Goal: Task Accomplishment & Management: Manage account settings

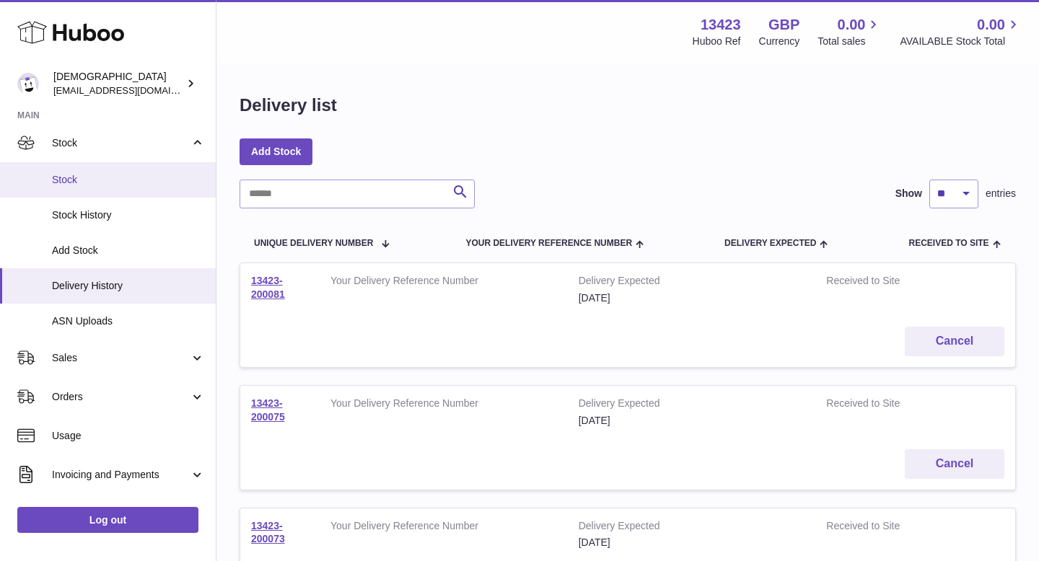
scroll to position [118, 0]
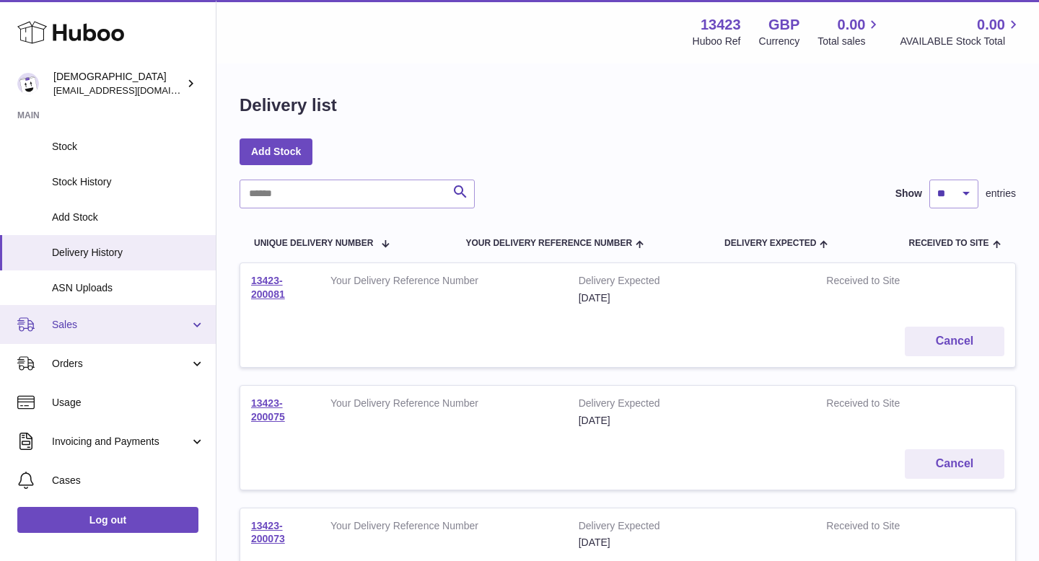
click at [74, 330] on span "Sales" at bounding box center [121, 325] width 138 height 14
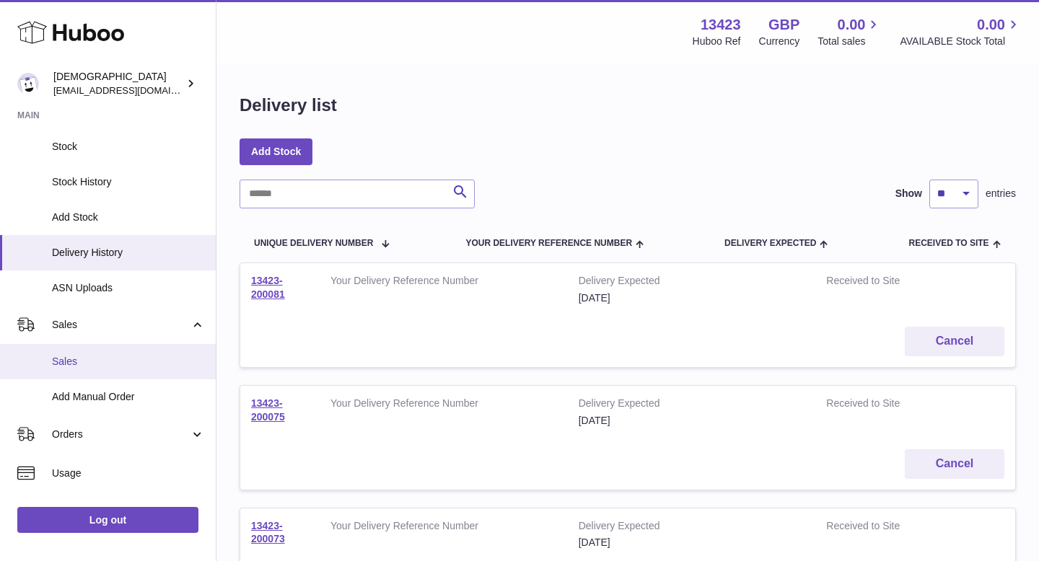
click at [81, 361] on span "Sales" at bounding box center [128, 362] width 153 height 14
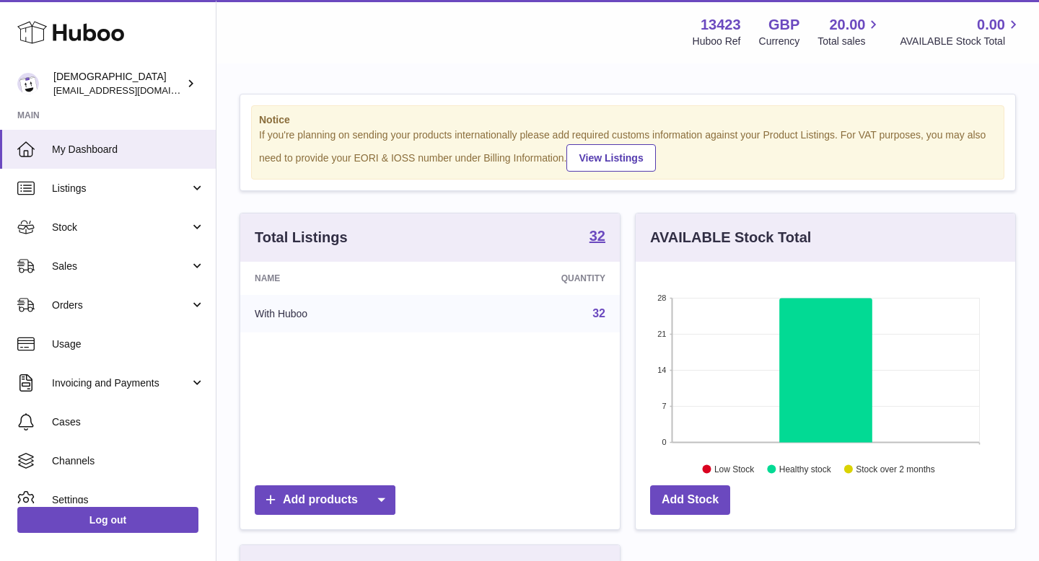
scroll to position [225, 379]
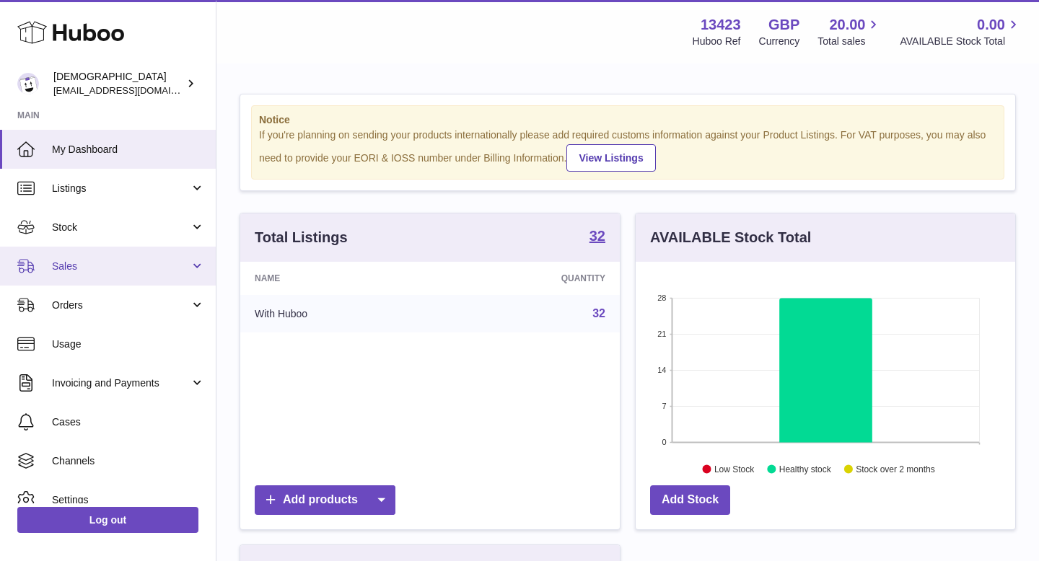
click at [84, 273] on span "Sales" at bounding box center [121, 267] width 138 height 14
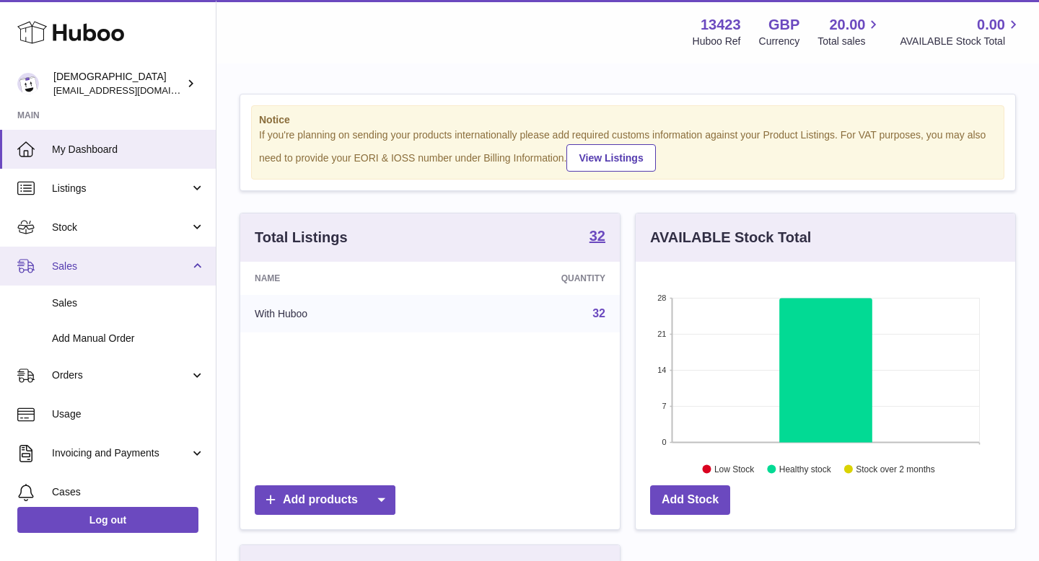
click at [84, 273] on span "Sales" at bounding box center [121, 267] width 138 height 14
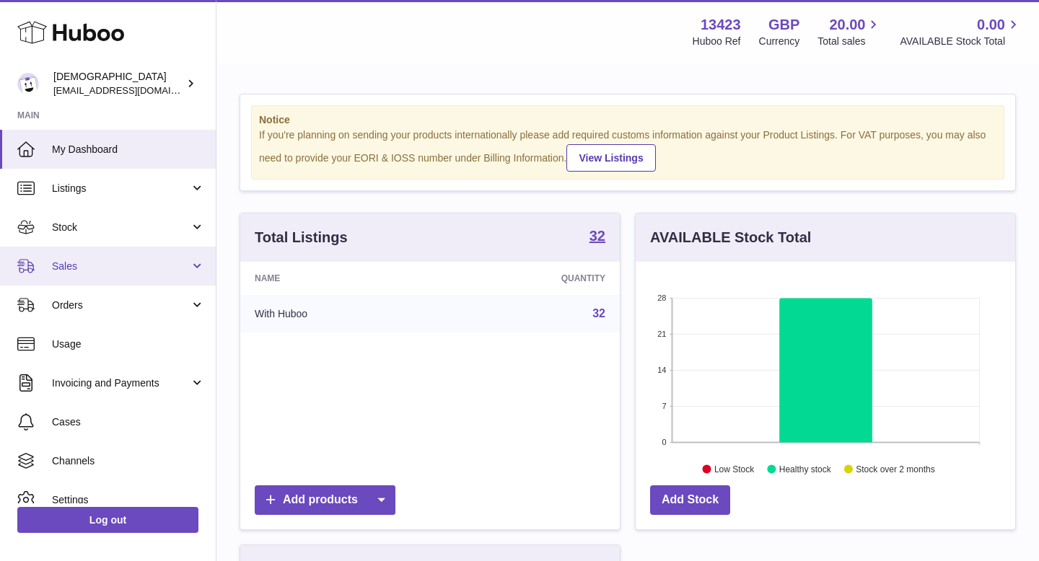
click at [80, 271] on span "Sales" at bounding box center [121, 267] width 138 height 14
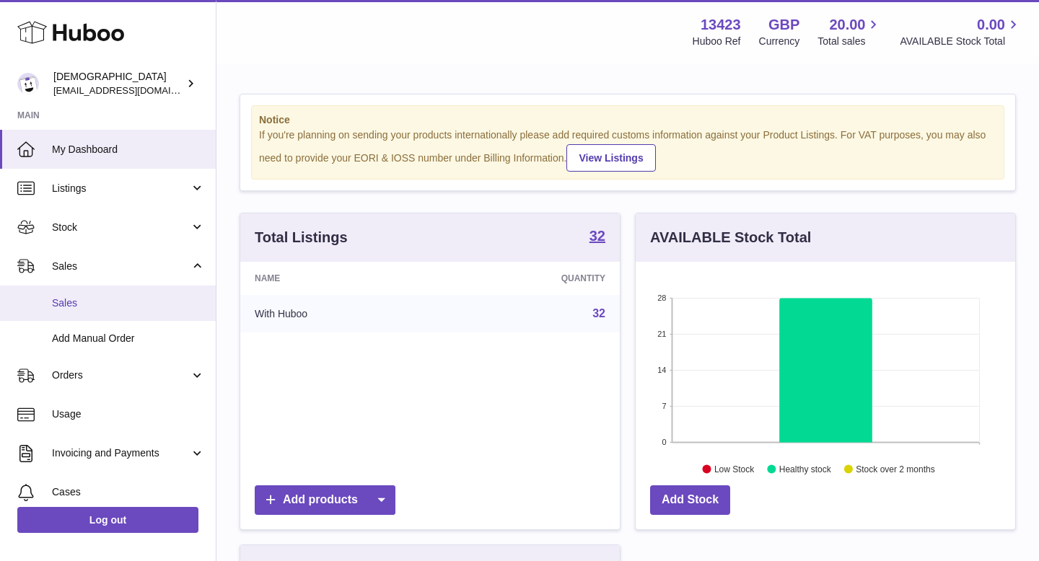
click at [77, 304] on span "Sales" at bounding box center [128, 303] width 153 height 14
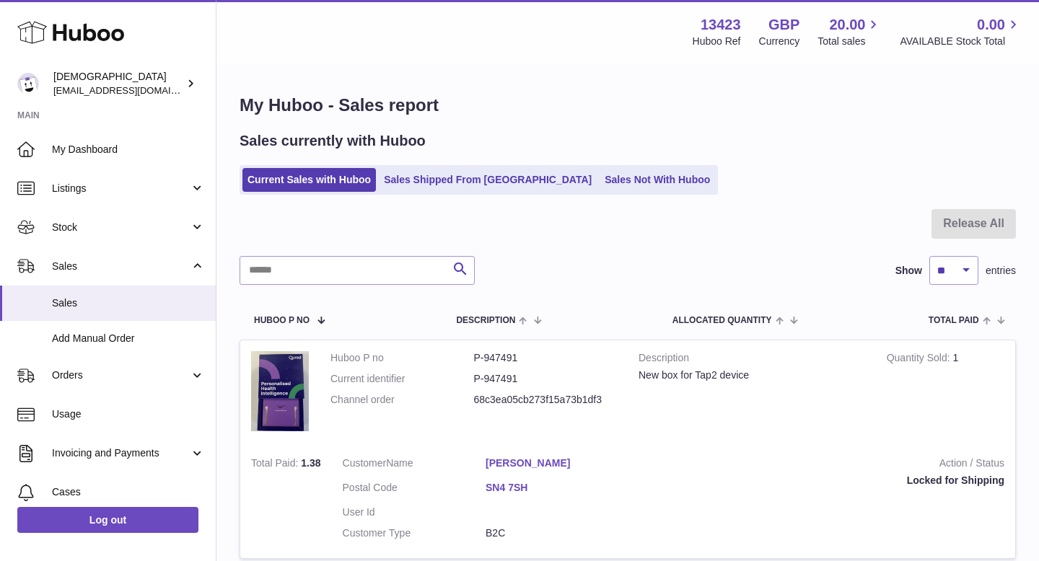
click at [500, 465] on link "Charlotte Burfoot" at bounding box center [557, 464] width 144 height 14
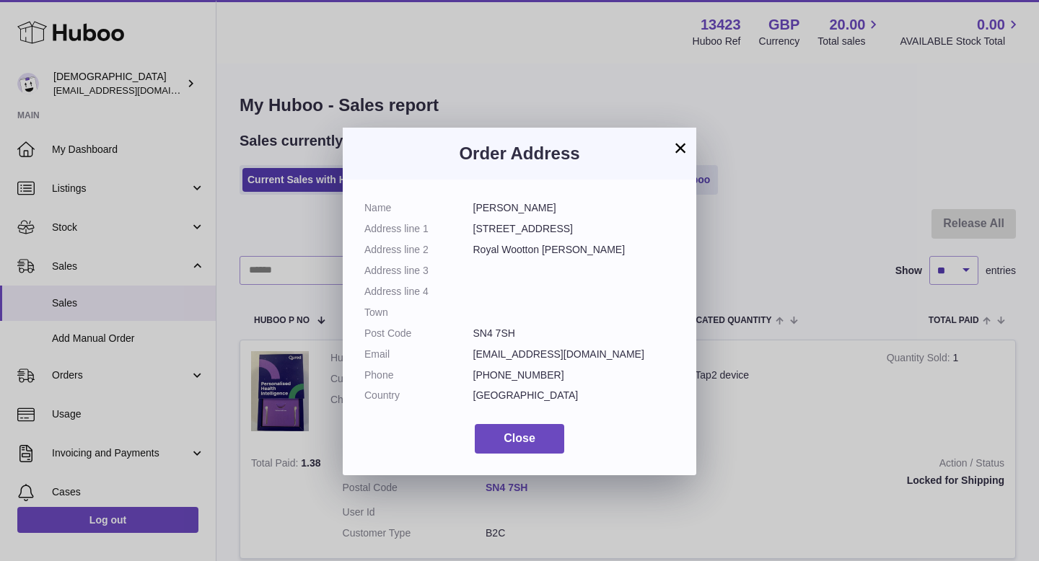
click at [682, 143] on button "×" at bounding box center [680, 147] width 17 height 17
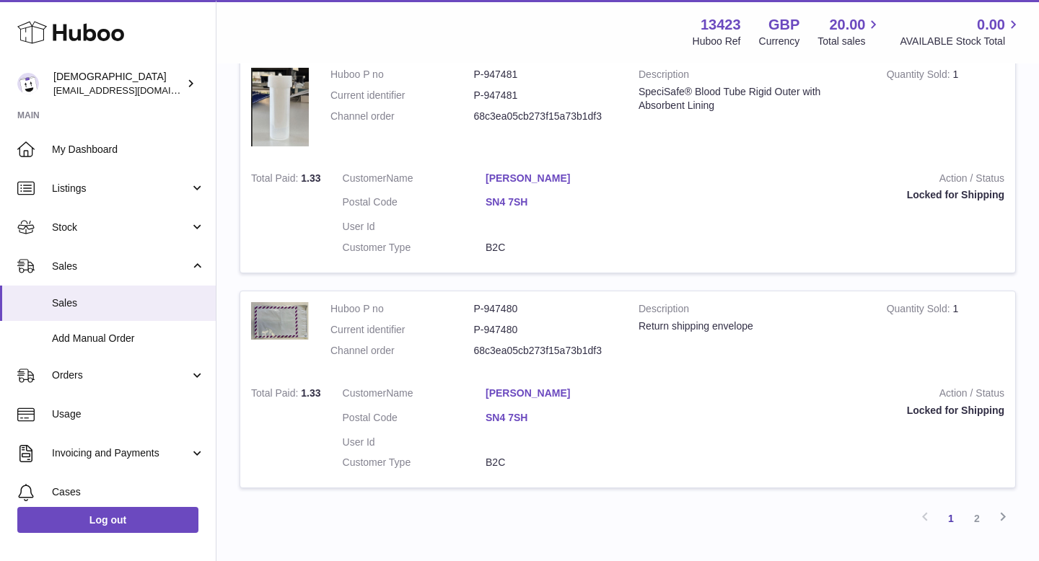
scroll to position [2121, 0]
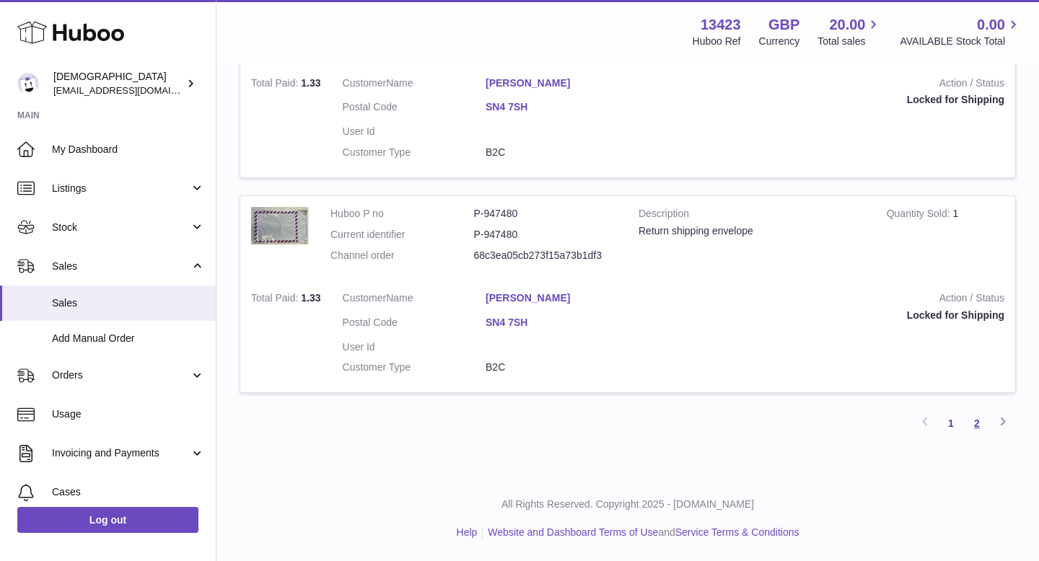
click at [974, 426] on link "2" at bounding box center [977, 423] width 26 height 26
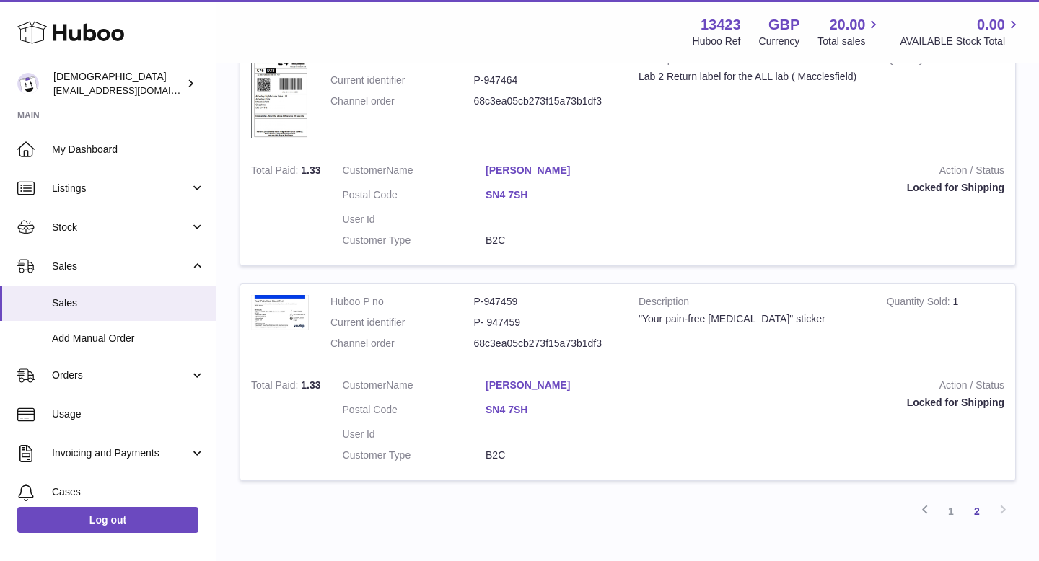
scroll to position [1047, 0]
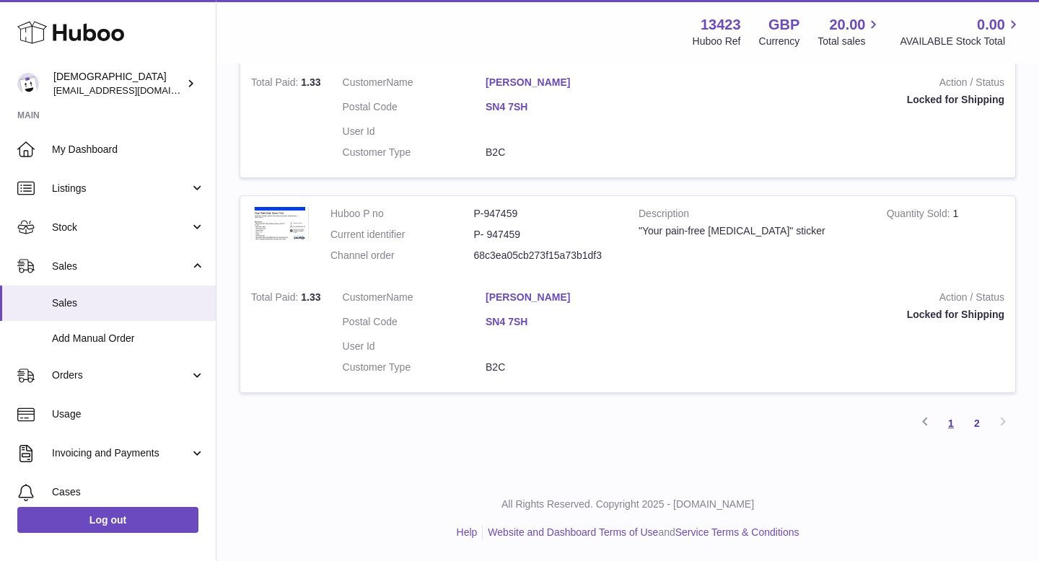
click at [947, 422] on link "1" at bounding box center [951, 423] width 26 height 26
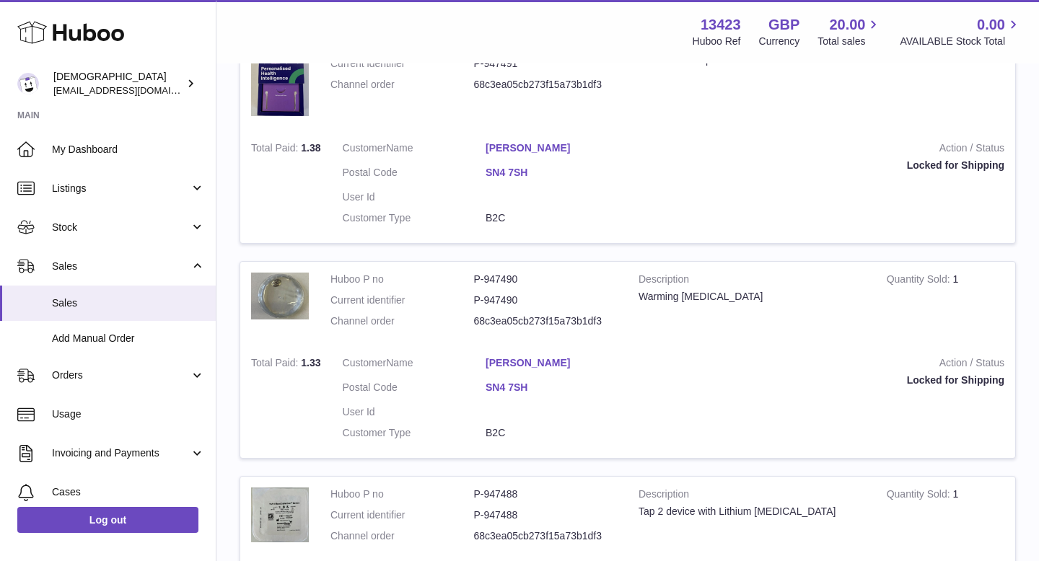
scroll to position [250, 0]
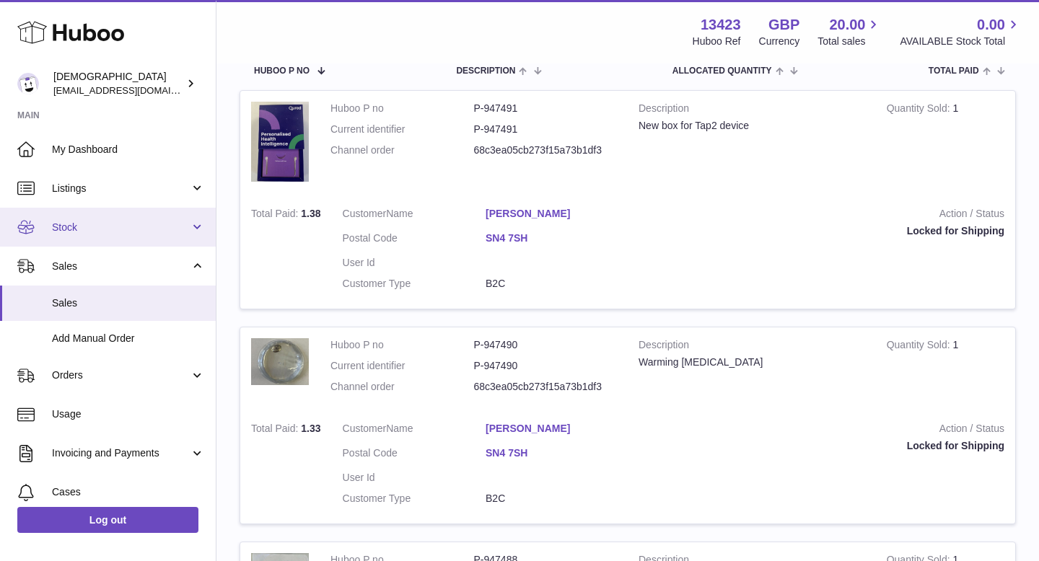
click at [120, 223] on span "Stock" at bounding box center [121, 228] width 138 height 14
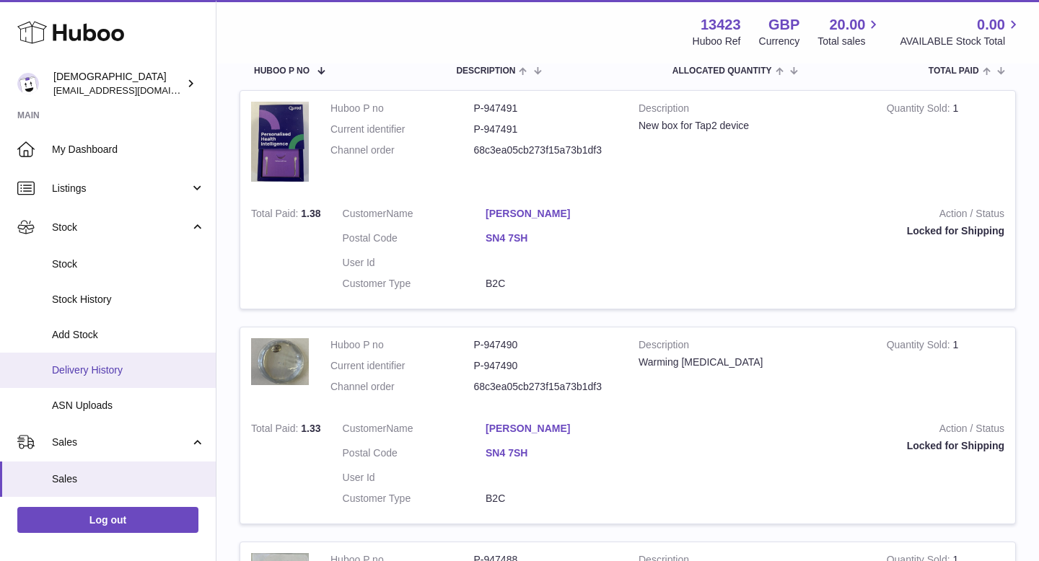
click at [111, 373] on span "Delivery History" at bounding box center [128, 371] width 153 height 14
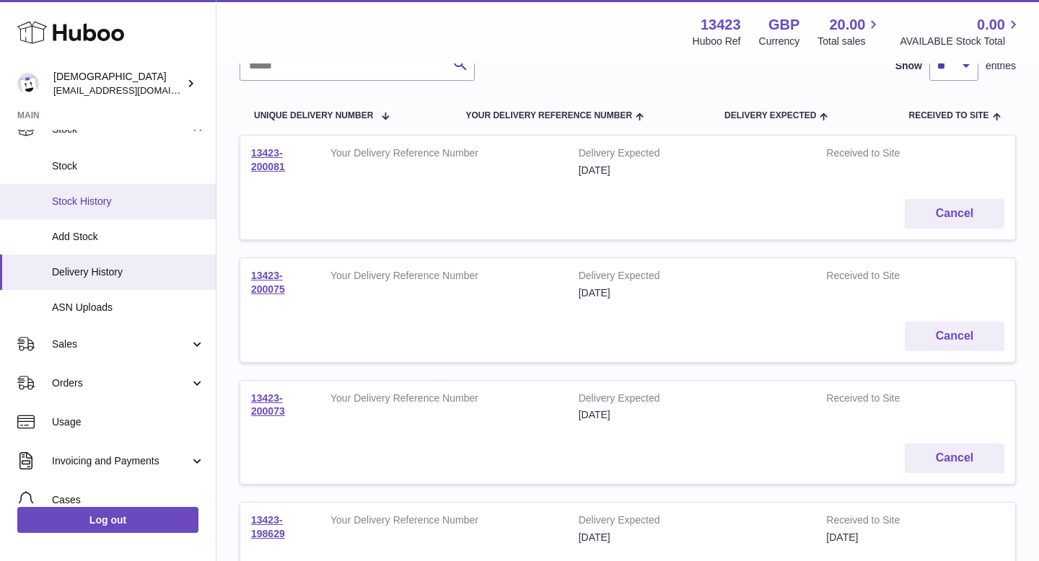
scroll to position [125, 0]
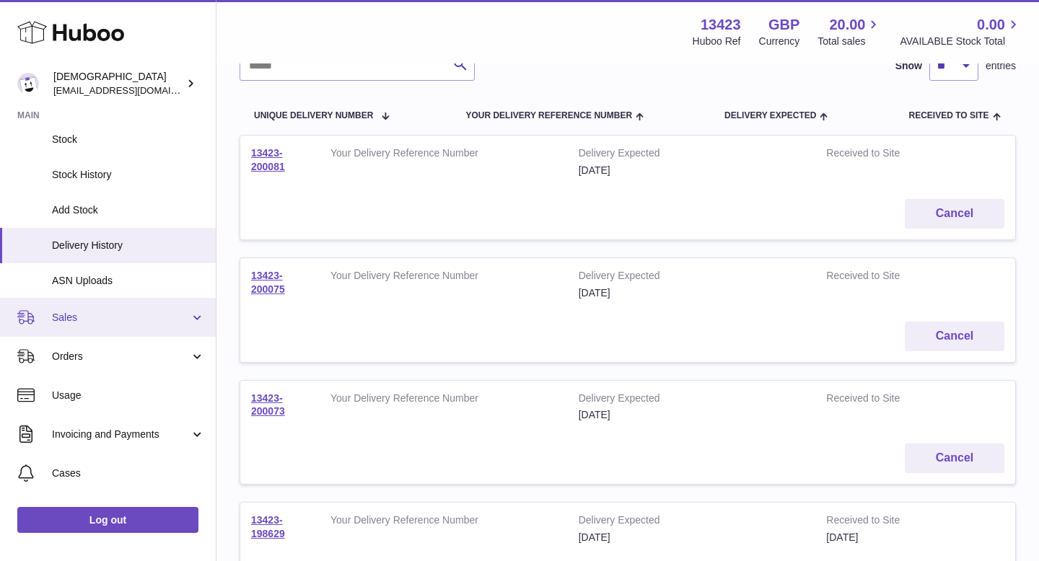
click at [111, 306] on link "Sales" at bounding box center [108, 317] width 216 height 39
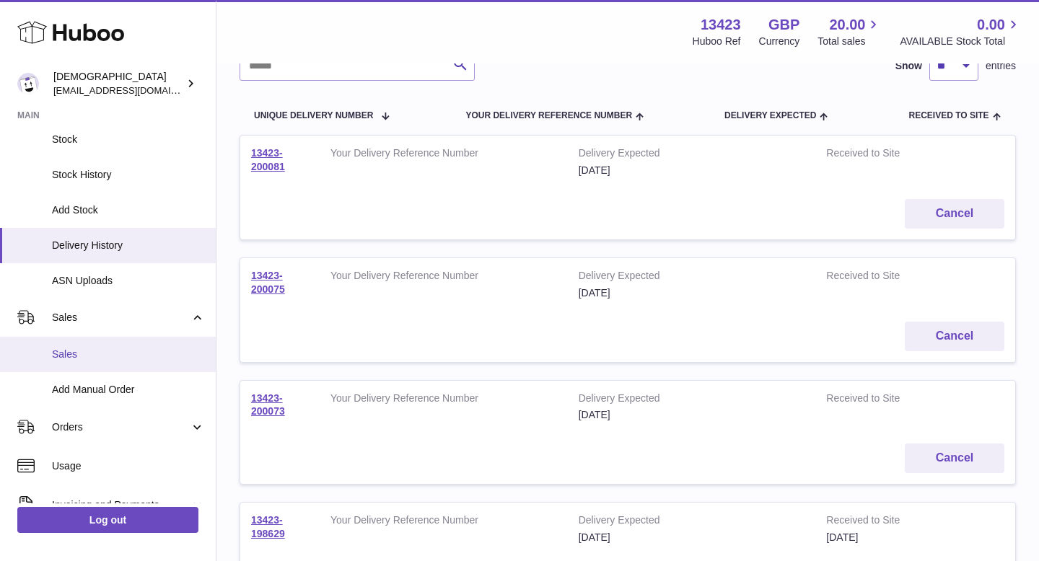
click at [110, 348] on span "Sales" at bounding box center [128, 355] width 153 height 14
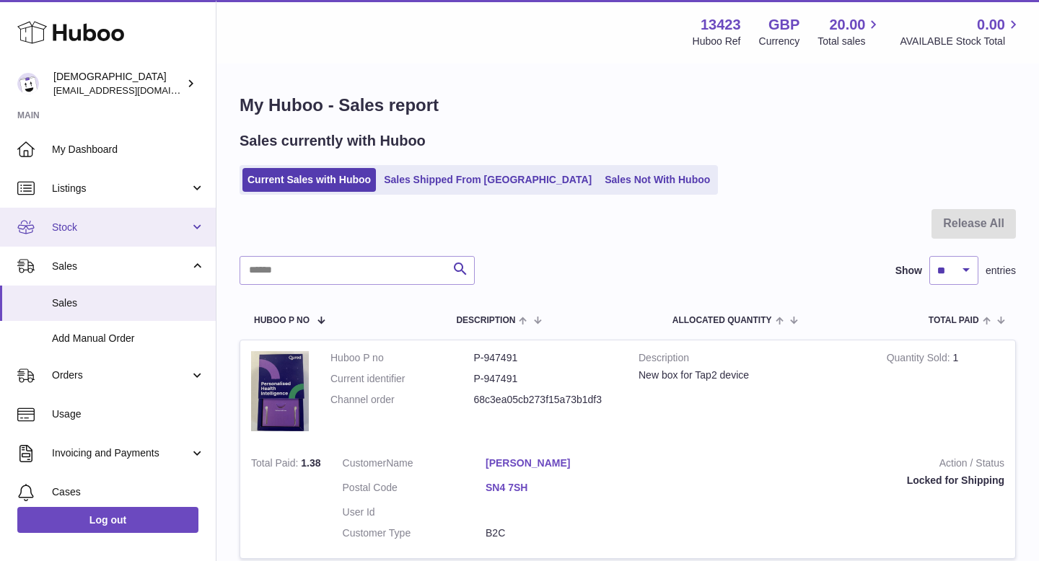
click at [86, 232] on span "Stock" at bounding box center [121, 228] width 138 height 14
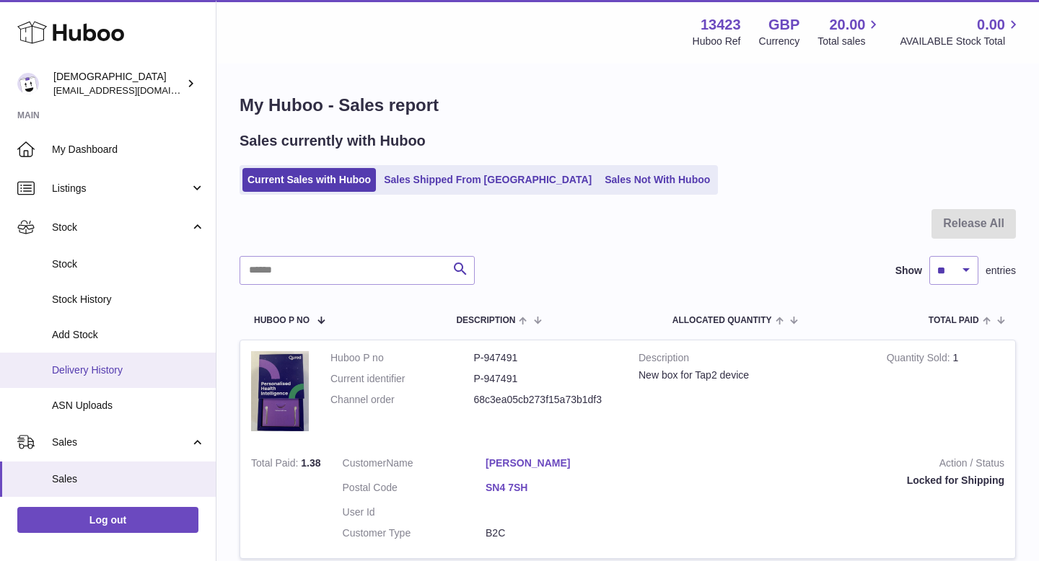
click at [103, 364] on span "Delivery History" at bounding box center [128, 371] width 153 height 14
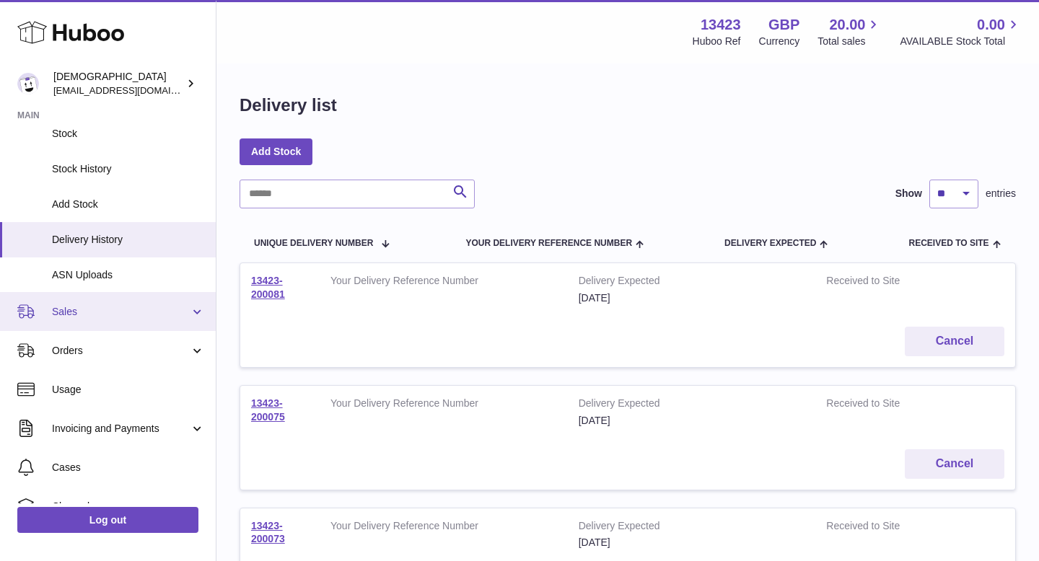
scroll to position [137, 0]
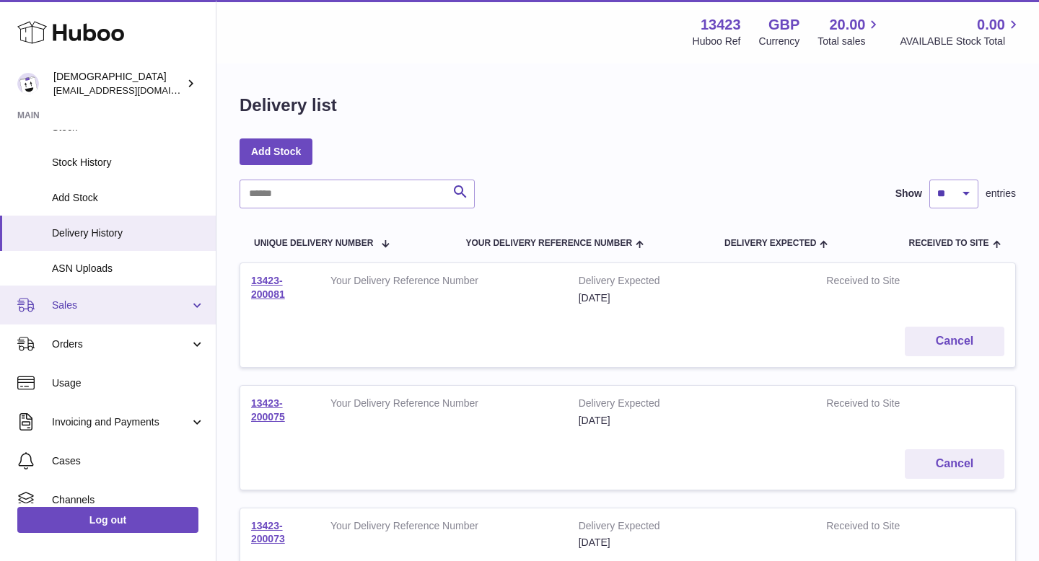
click at [108, 296] on link "Sales" at bounding box center [108, 305] width 216 height 39
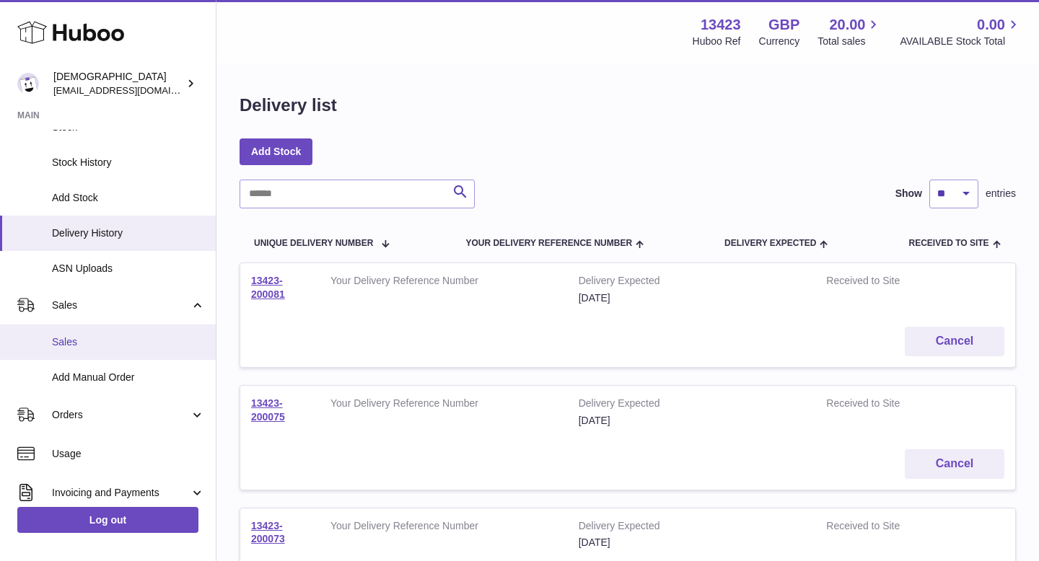
click at [106, 346] on span "Sales" at bounding box center [128, 342] width 153 height 14
